Goal: Information Seeking & Learning: Learn about a topic

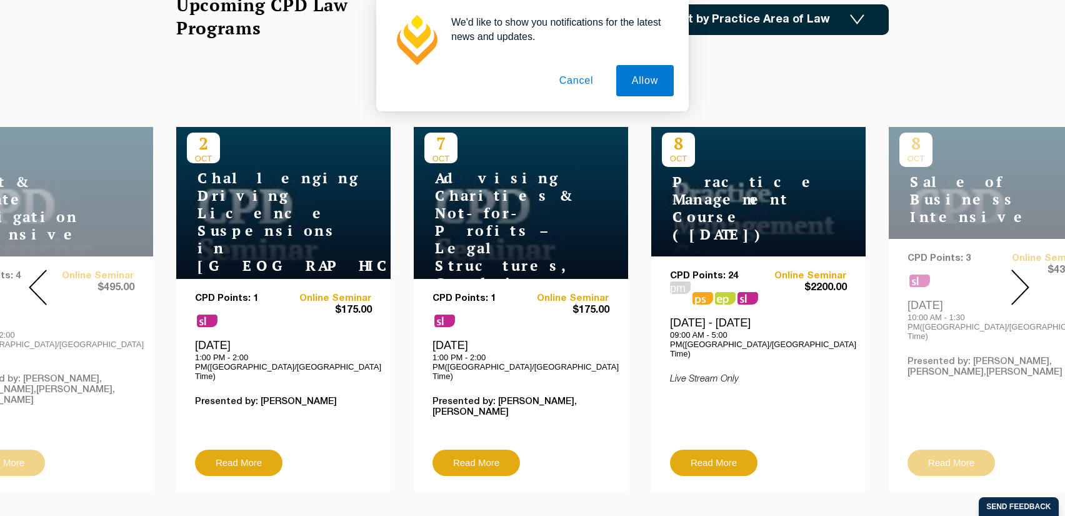
scroll to position [444, 0]
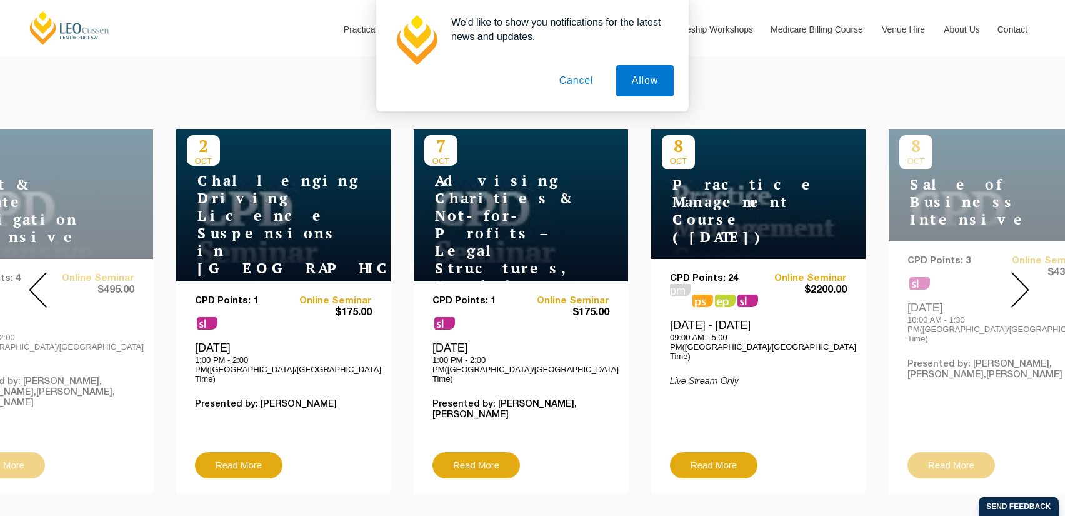
click at [581, 81] on button "Cancel" at bounding box center [577, 80] width 66 height 31
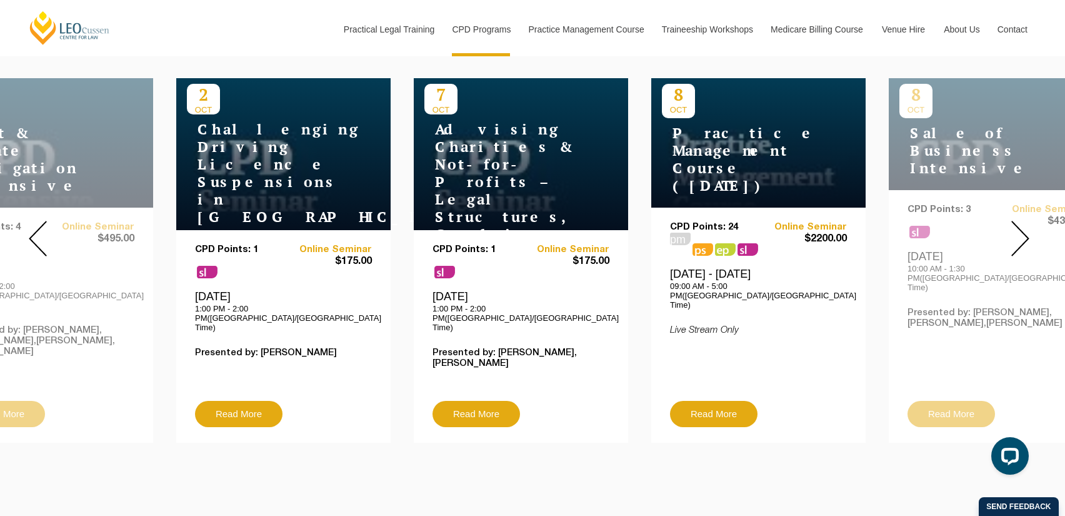
scroll to position [494, 0]
click at [1016, 241] on img at bounding box center [1020, 239] width 18 height 36
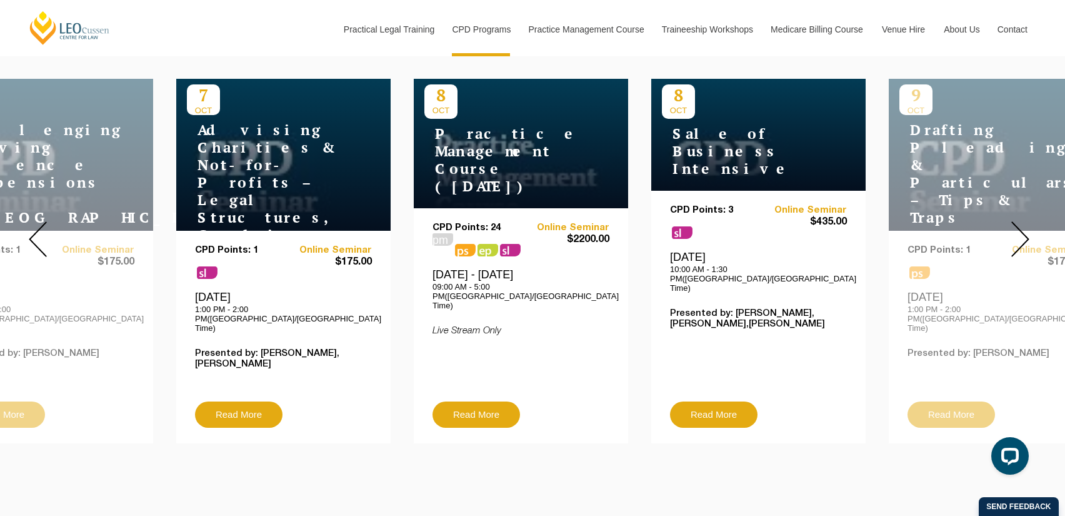
click at [1016, 241] on img at bounding box center [1020, 239] width 18 height 36
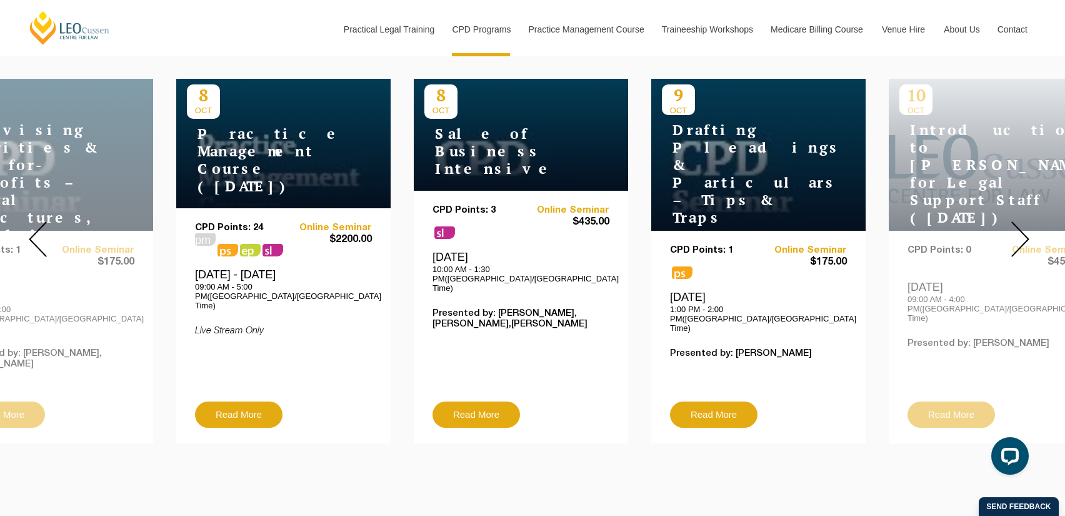
click at [1016, 241] on img at bounding box center [1020, 239] width 18 height 36
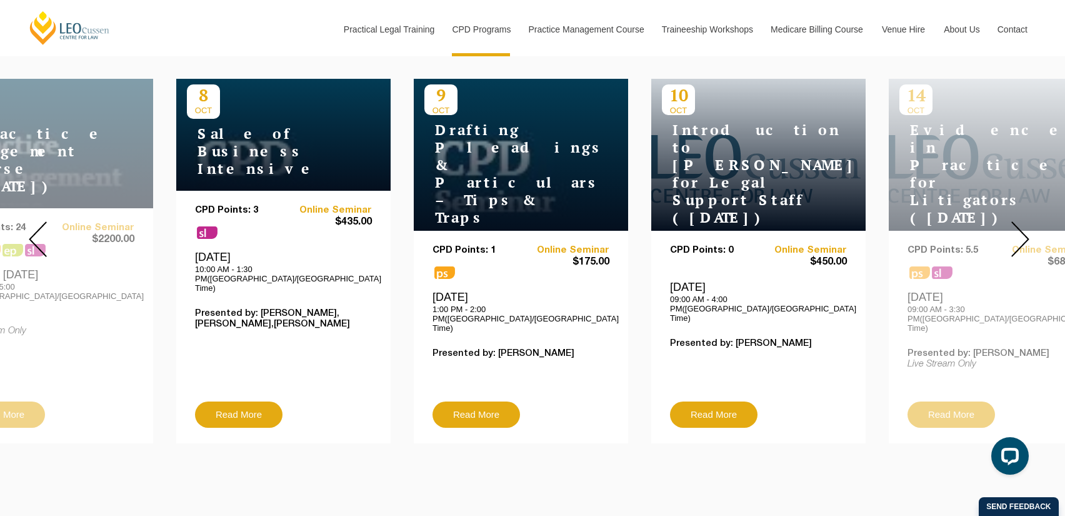
click at [1021, 232] on img at bounding box center [1020, 239] width 18 height 36
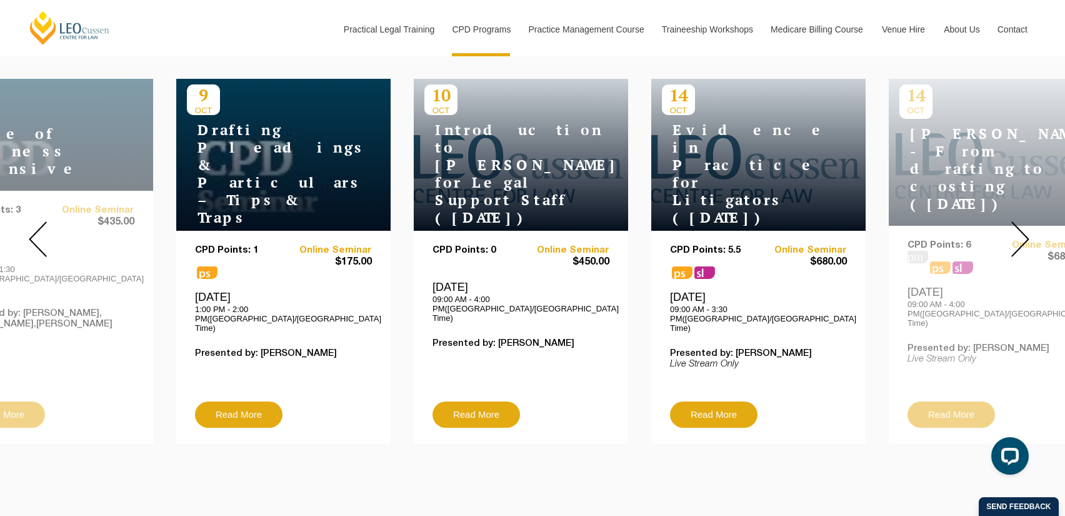
click at [1021, 232] on img at bounding box center [1020, 239] width 18 height 36
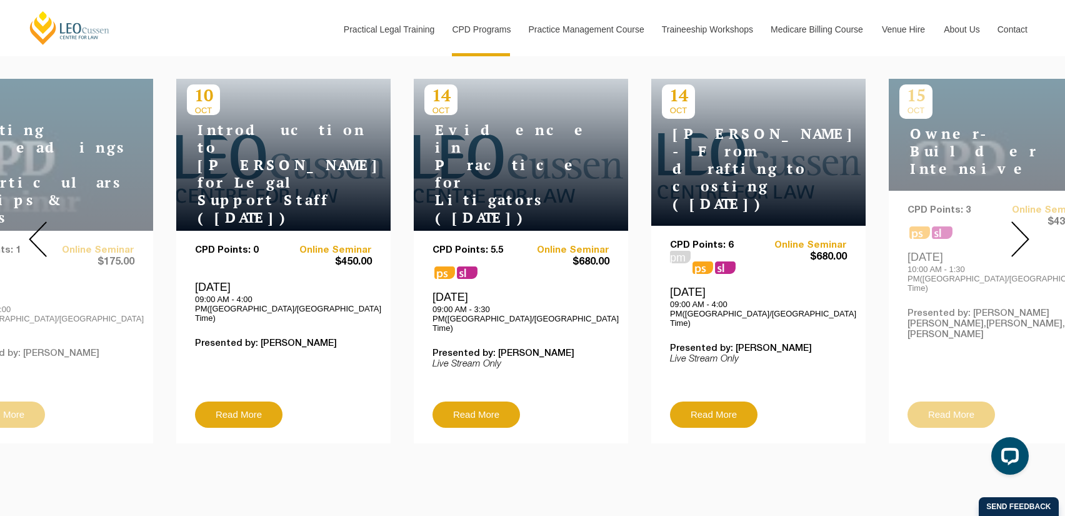
click at [1021, 232] on img at bounding box center [1020, 239] width 18 height 36
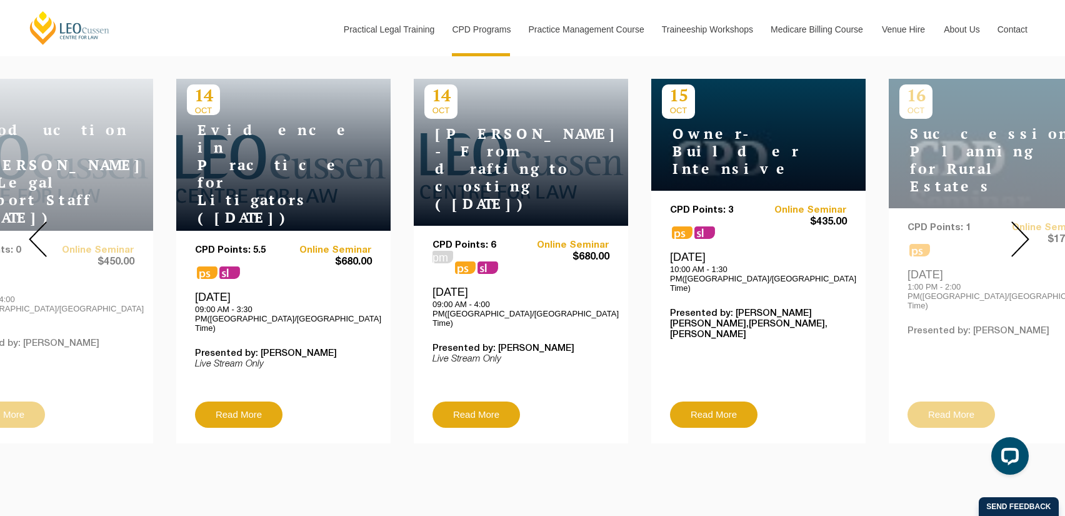
click at [1021, 232] on img at bounding box center [1020, 239] width 18 height 36
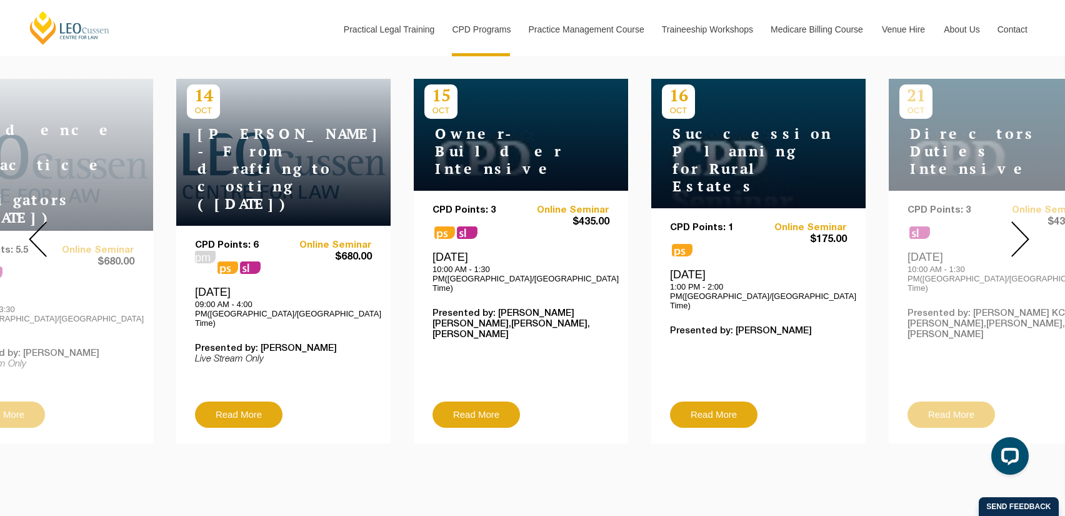
click at [1021, 232] on img at bounding box center [1020, 239] width 18 height 36
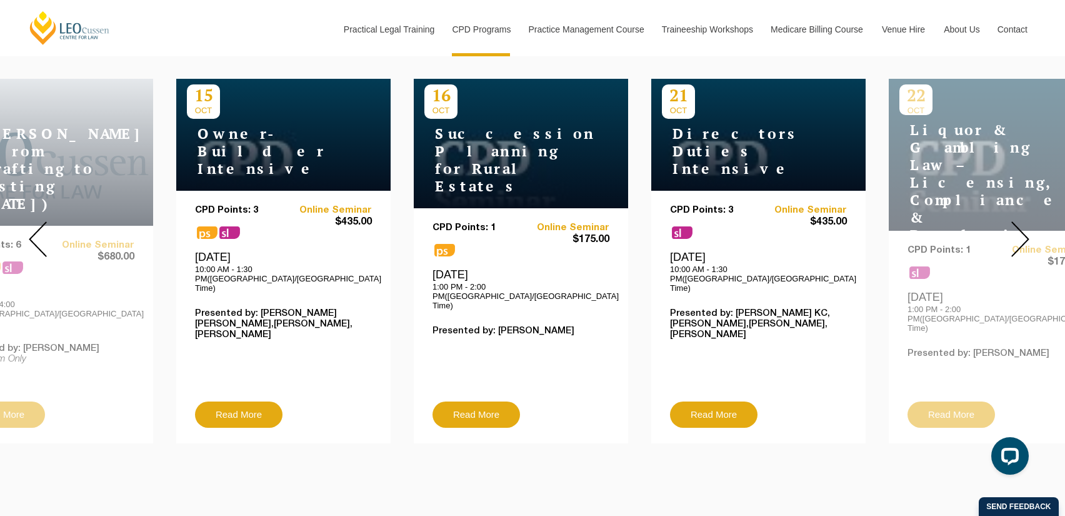
click at [1021, 232] on img at bounding box center [1020, 239] width 18 height 36
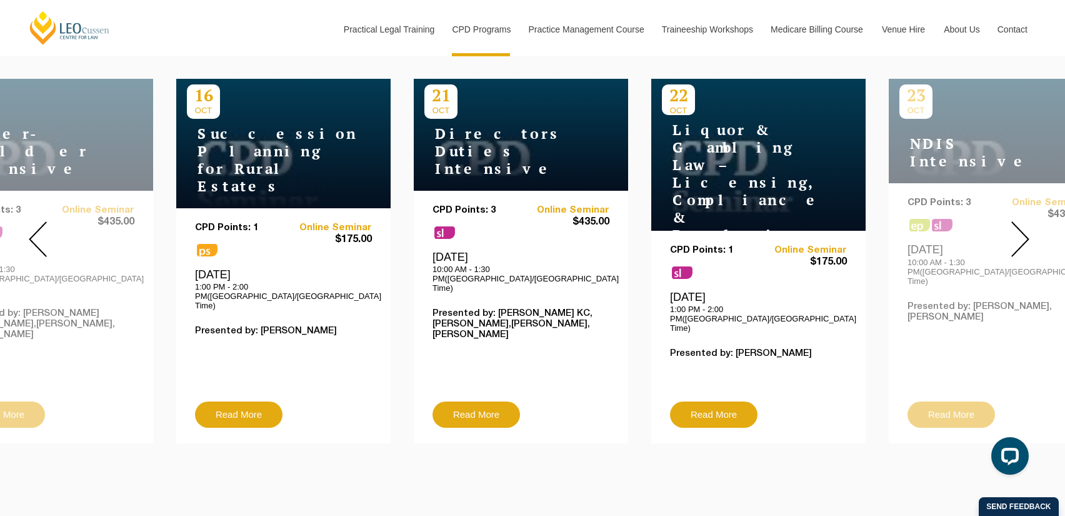
click at [1021, 232] on img at bounding box center [1020, 239] width 18 height 36
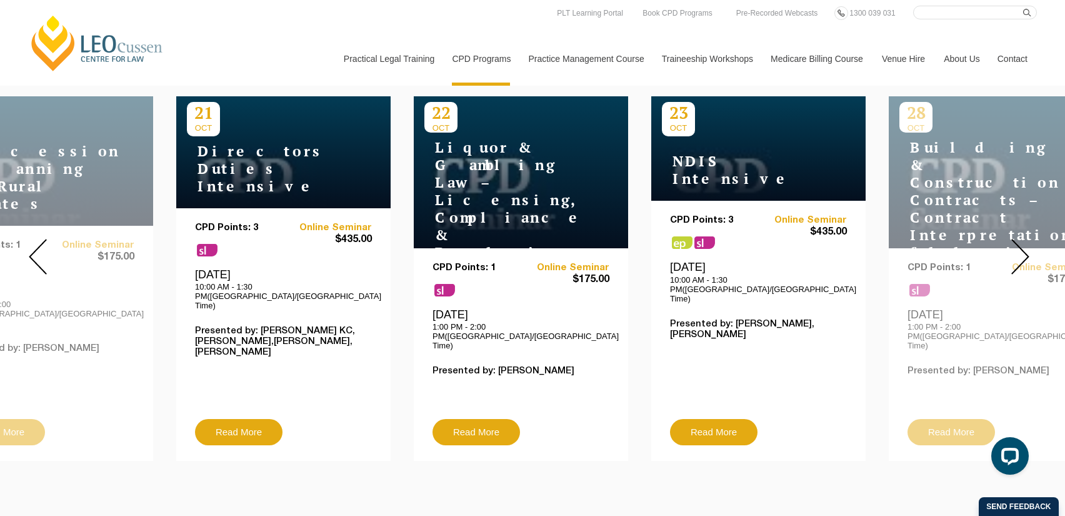
scroll to position [468, 0]
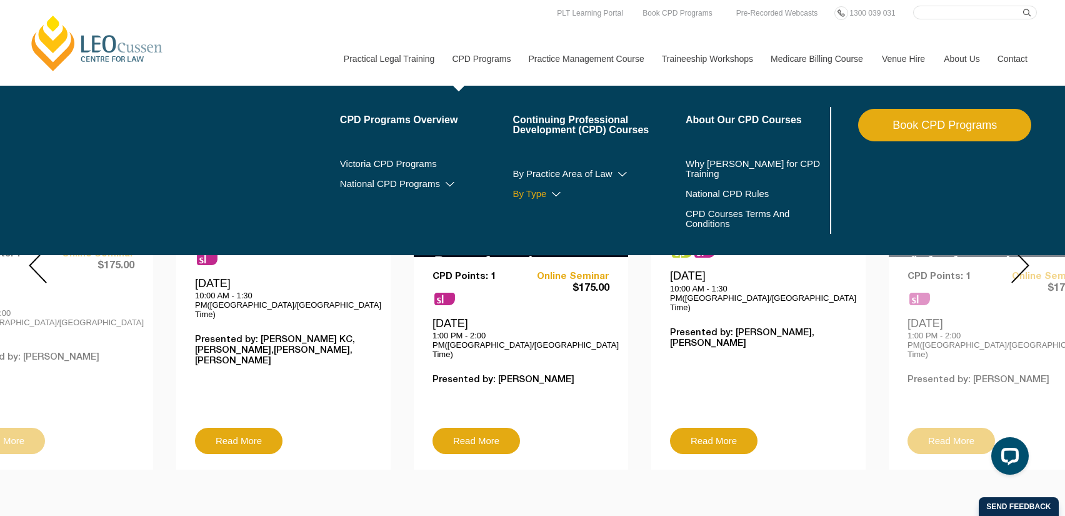
click at [527, 194] on link "By Type" at bounding box center [598, 194] width 173 height 10
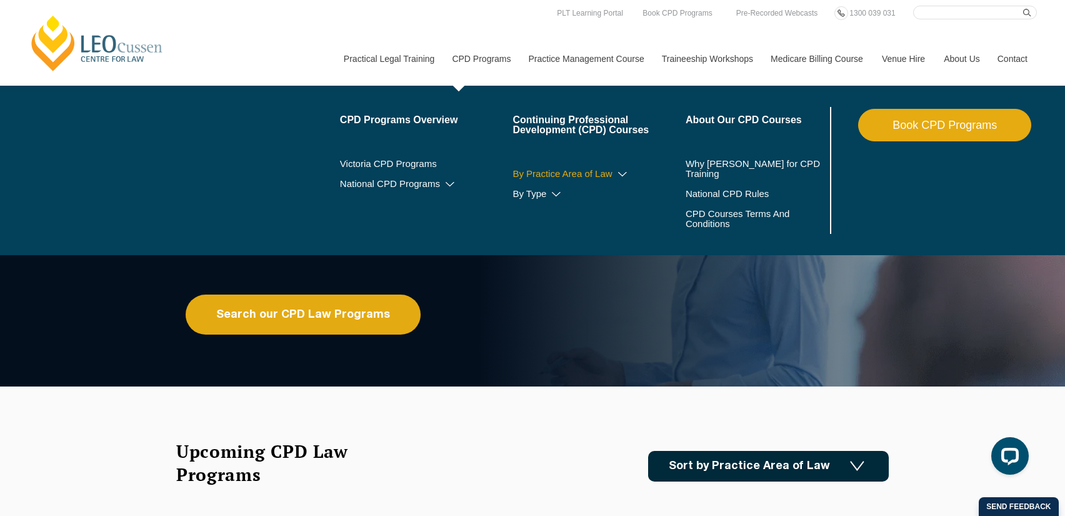
click at [590, 174] on link "By Practice Area of Law" at bounding box center [598, 174] width 173 height 10
click at [604, 185] on li "By Type Workshops Conferences Seminars Intensives Online Intensives" at bounding box center [598, 194] width 173 height 20
click at [609, 179] on li "By Practice Area of Law Criminal [PERSON_NAME], Trusts & Succession Planning Ta…" at bounding box center [598, 174] width 173 height 20
click at [616, 173] on icon at bounding box center [622, 174] width 12 height 9
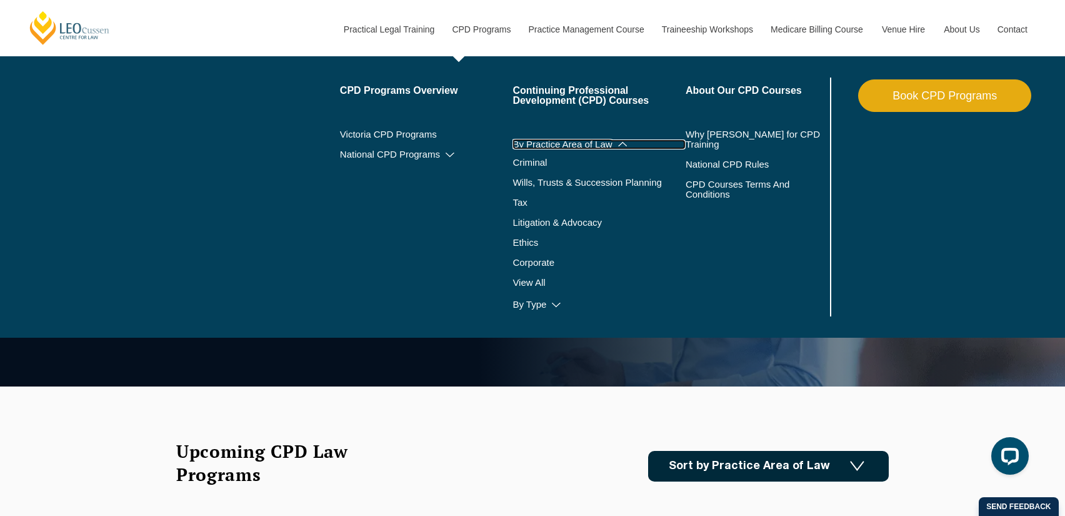
scroll to position [13, 0]
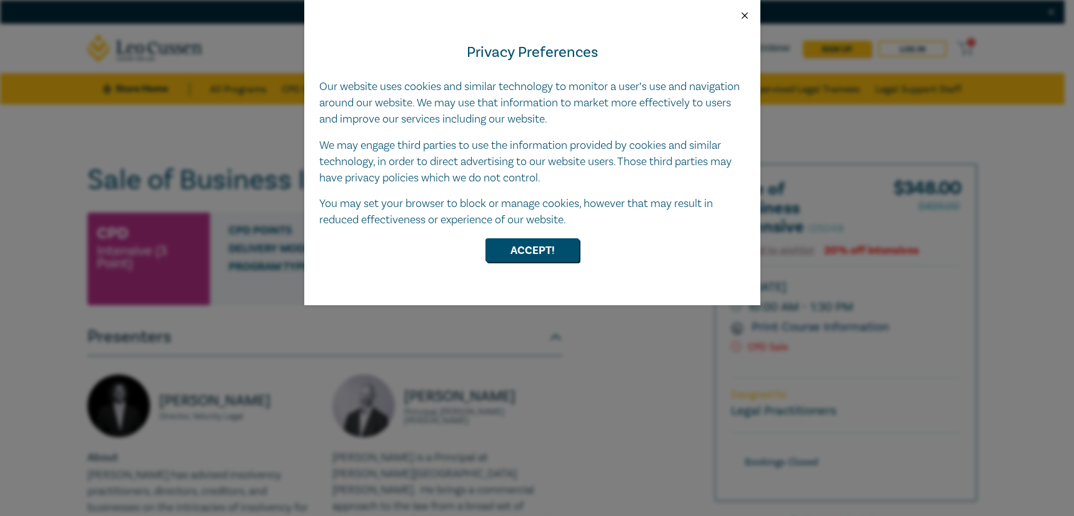
click at [741, 17] on button "Close" at bounding box center [744, 15] width 11 height 11
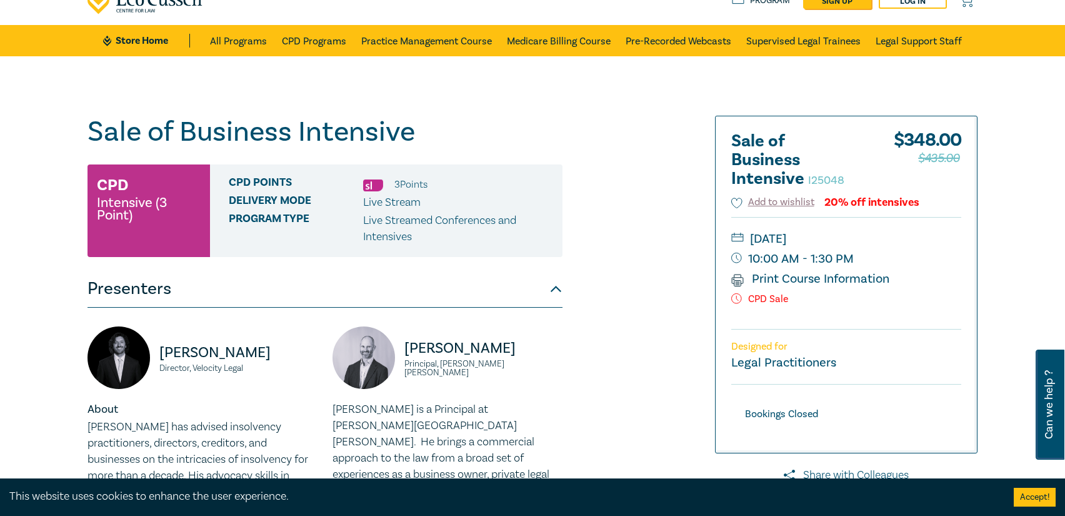
scroll to position [6, 0]
